Goal: Information Seeking & Learning: Find specific fact

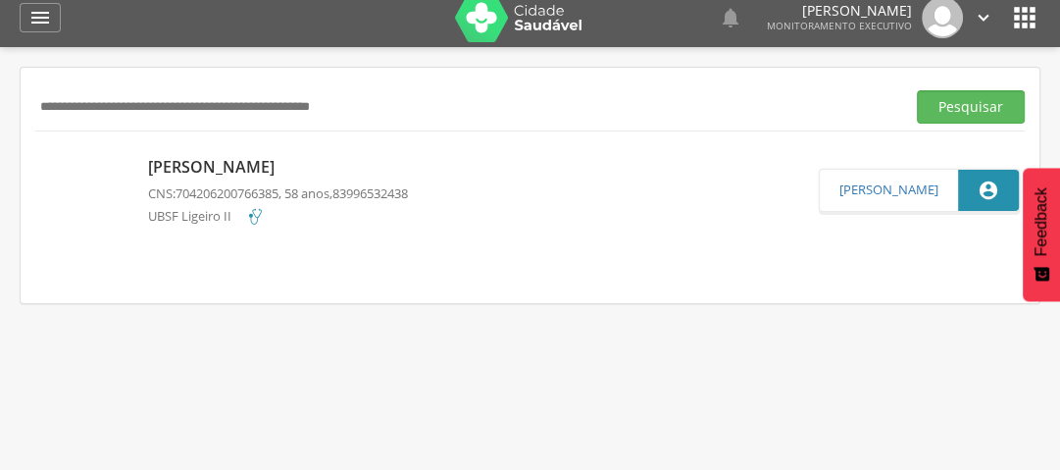
scroll to position [26, 0]
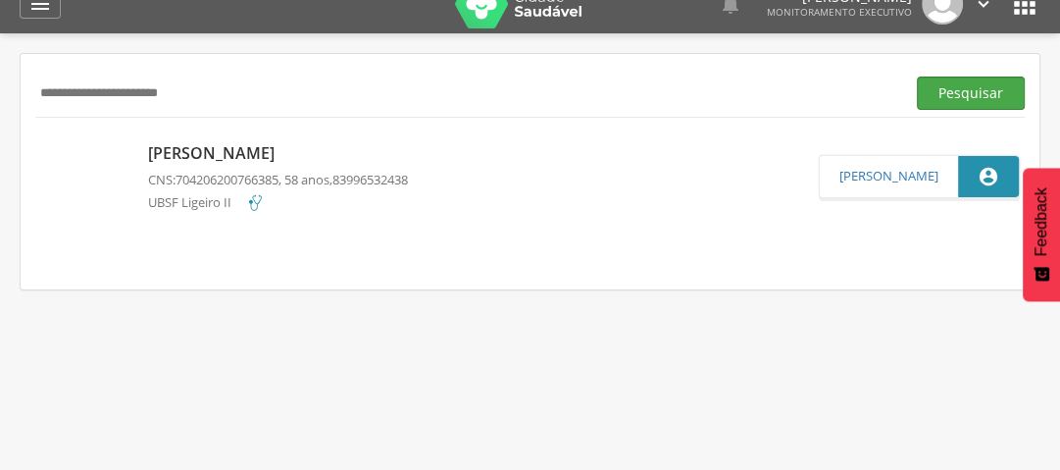
type input "**********"
click at [997, 92] on button "Pesquisar" at bounding box center [971, 93] width 108 height 33
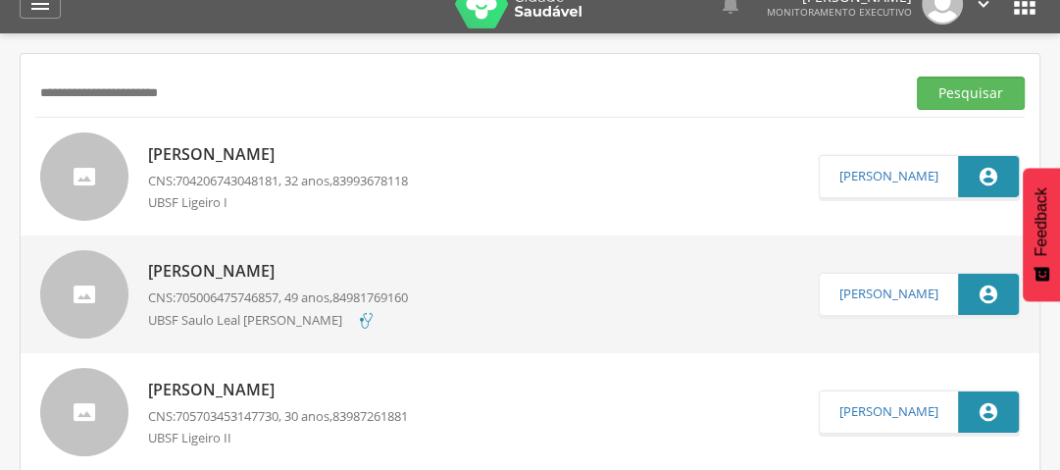
click at [292, 155] on p "[PERSON_NAME]" at bounding box center [278, 154] width 260 height 23
type input "**********"
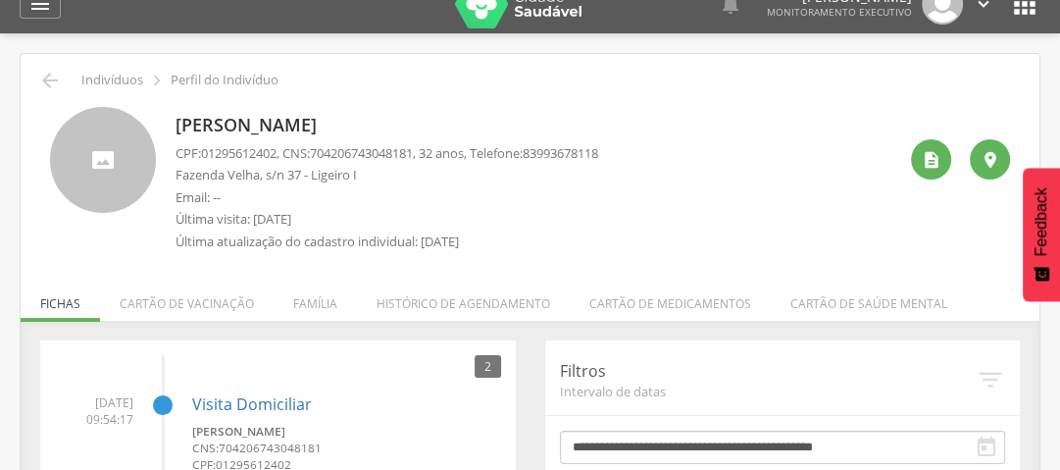
click at [36, 83] on div " Voltar Indivíduos  Perfil do Indivíduo" at bounding box center [530, 81] width 990 height 24
drag, startPoint x: 36, startPoint y: 75, endPoint x: 48, endPoint y: 84, distance: 15.3
click at [40, 79] on div " Indivíduos  Perfil do Indivíduo" at bounding box center [530, 81] width 990 height 24
click at [55, 86] on icon "" at bounding box center [50, 81] width 24 height 24
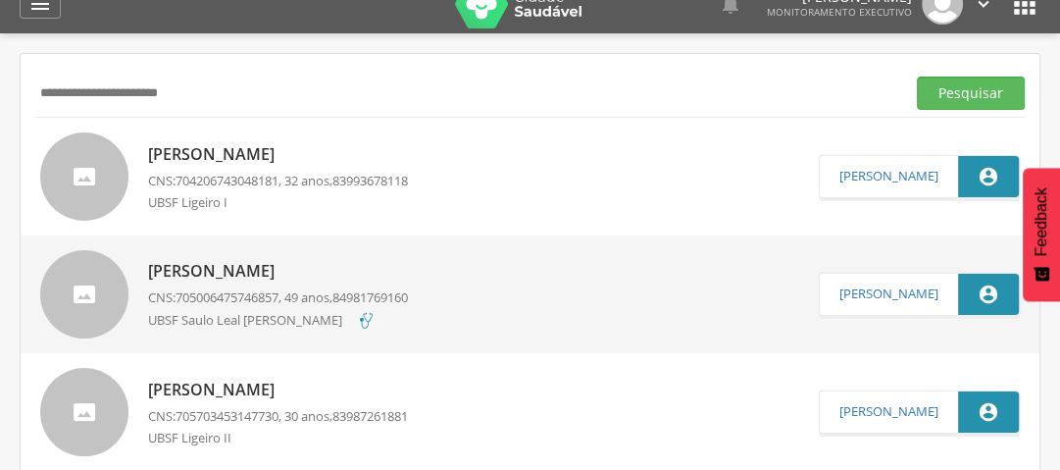
drag, startPoint x: 259, startPoint y: 94, endPoint x: 0, endPoint y: 87, distance: 259.0
click at [0, 109] on div " Supervisão  Distritos  Ubs Coordenador: - Queimadas / PB Intervalo de Tempo…" at bounding box center [530, 268] width 1060 height 470
click at [203, 447] on div "UBSF Ligeiro II" at bounding box center [278, 440] width 260 height 23
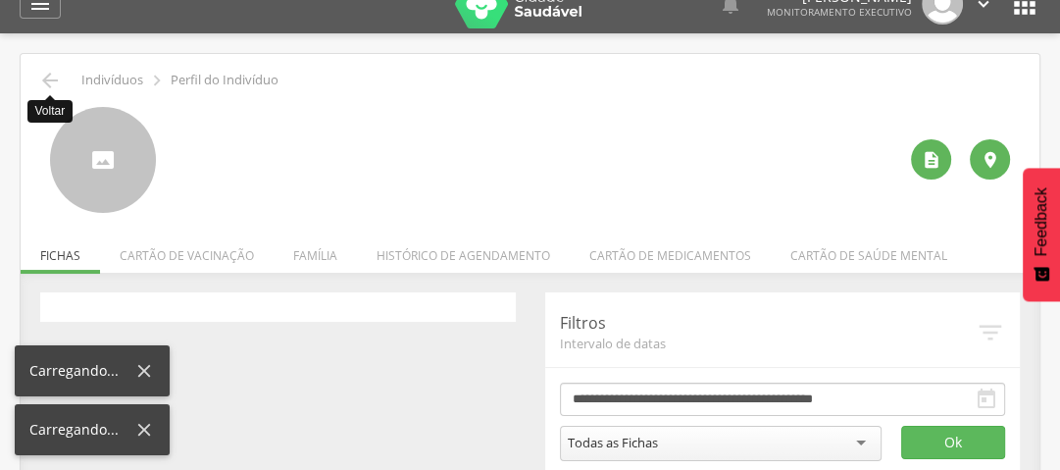
click at [35, 71] on div " Voltar Indivíduos  Perfil do Indivíduo" at bounding box center [530, 81] width 990 height 24
click at [59, 85] on icon "" at bounding box center [50, 81] width 24 height 24
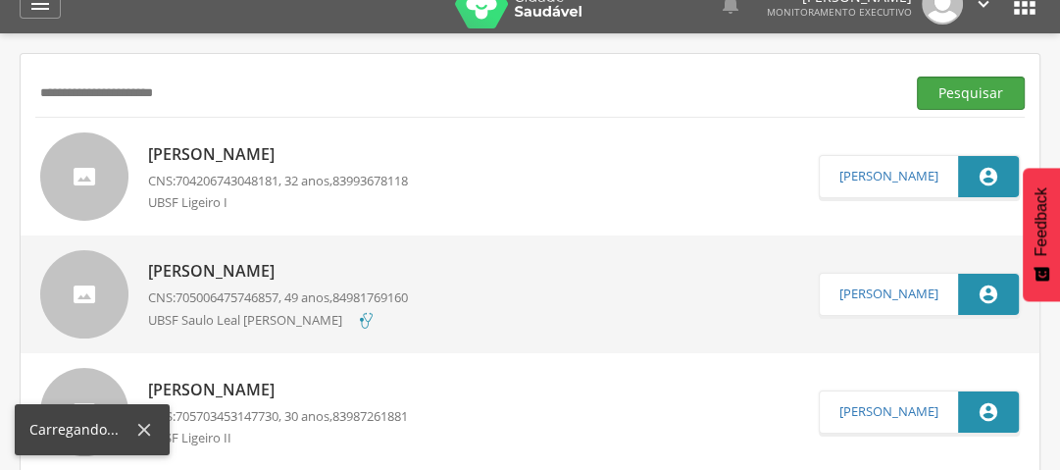
type input "**********"
click at [999, 86] on button "Pesquisar" at bounding box center [971, 93] width 108 height 33
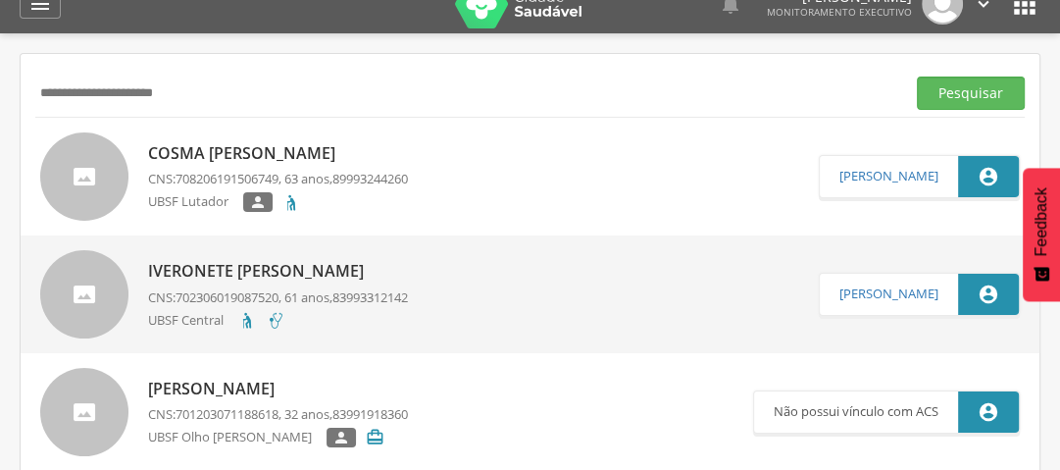
click at [0, 363] on div " Supervisão  Distritos  Ubs Coordenador: - Queimadas / PB Intervalo de Tempo…" at bounding box center [530, 268] width 1060 height 470
